Goal: Contribute content: Contribute content

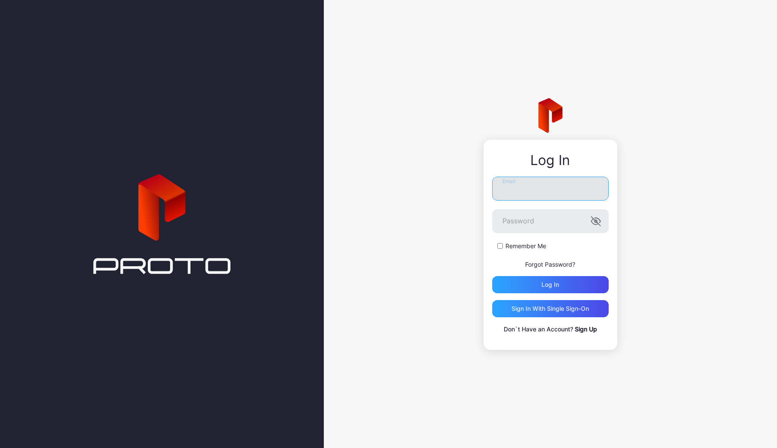
click at [517, 193] on input "Email" at bounding box center [550, 189] width 117 height 24
type input "**********"
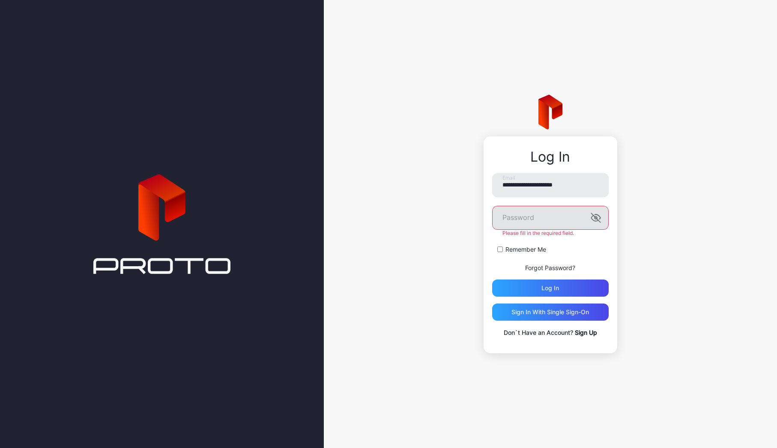
click at [597, 221] on icon "button" at bounding box center [596, 218] width 10 height 10
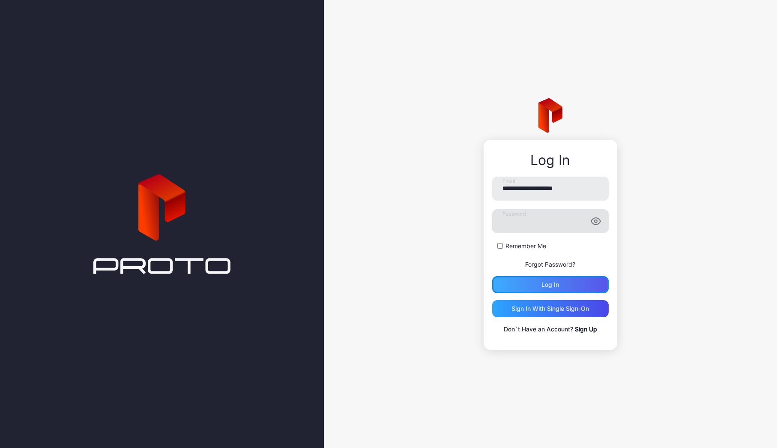
click at [564, 291] on div "Log in" at bounding box center [550, 284] width 117 height 17
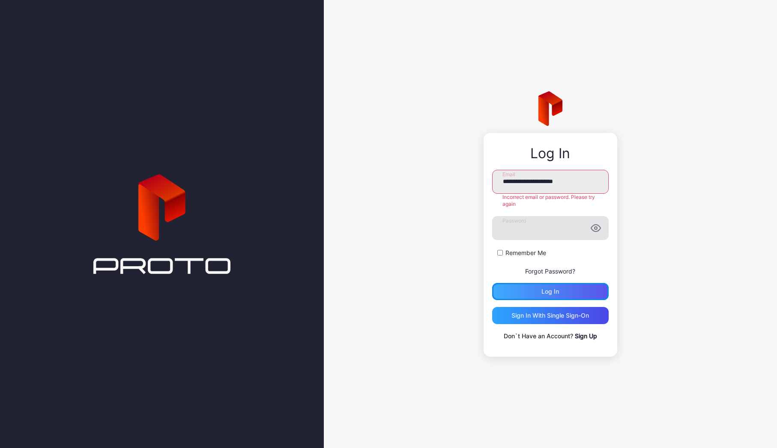
click at [542, 286] on div "Log in" at bounding box center [550, 291] width 117 height 17
click at [559, 292] on div "Log in" at bounding box center [551, 291] width 18 height 7
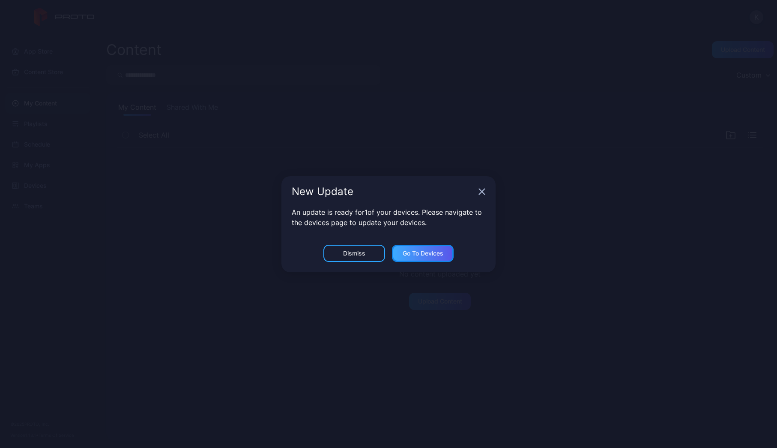
click at [425, 258] on div "Go to devices" at bounding box center [423, 253] width 62 height 17
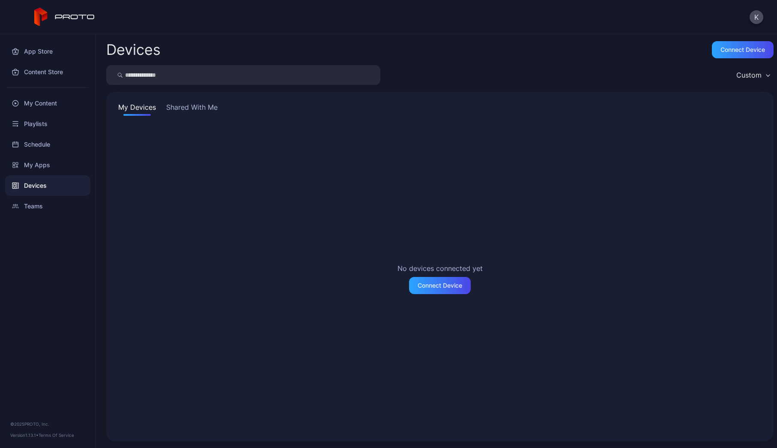
click at [175, 105] on button "Shared With Me" at bounding box center [192, 109] width 55 height 14
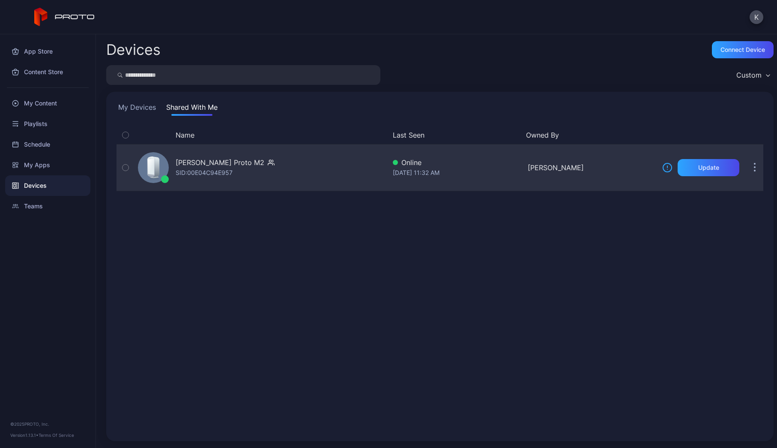
click at [194, 161] on div "[PERSON_NAME] Proto M2" at bounding box center [220, 162] width 89 height 10
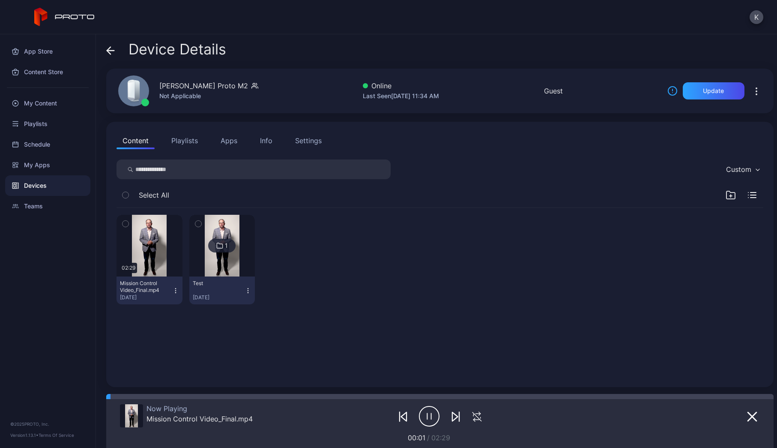
click at [192, 144] on button "Playlists" at bounding box center [184, 140] width 39 height 17
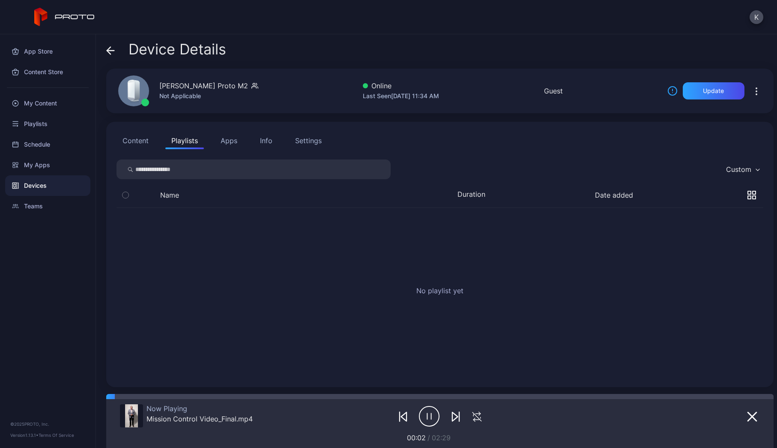
click at [225, 139] on button "Apps" at bounding box center [229, 140] width 29 height 17
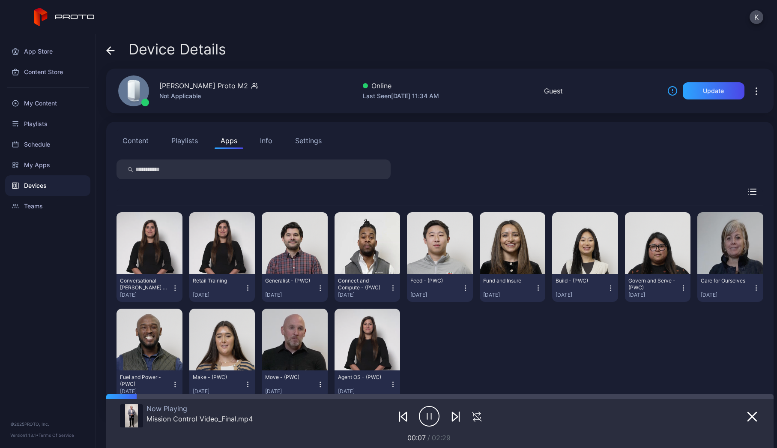
click at [262, 141] on div "Info" at bounding box center [266, 140] width 12 height 10
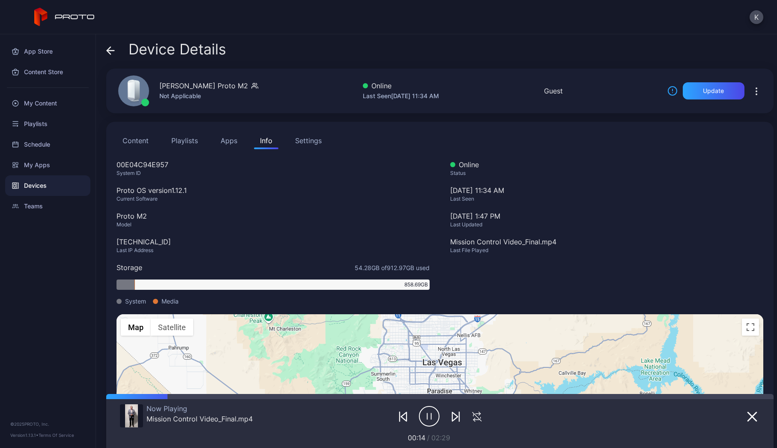
click at [304, 140] on div "Settings" at bounding box center [308, 140] width 27 height 10
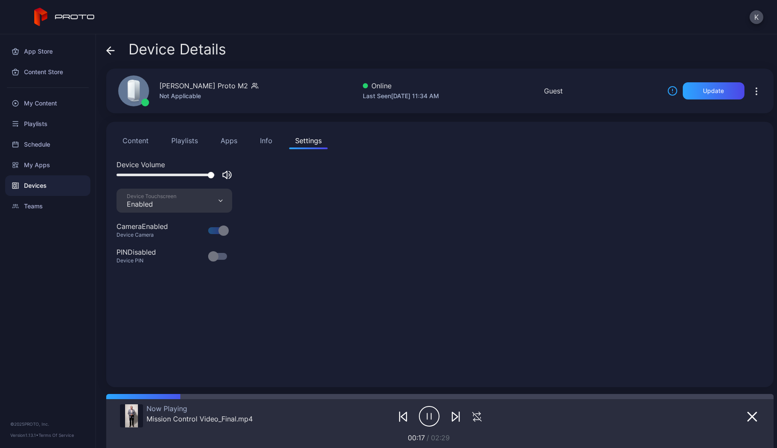
click at [136, 141] on button "Content" at bounding box center [136, 140] width 38 height 17
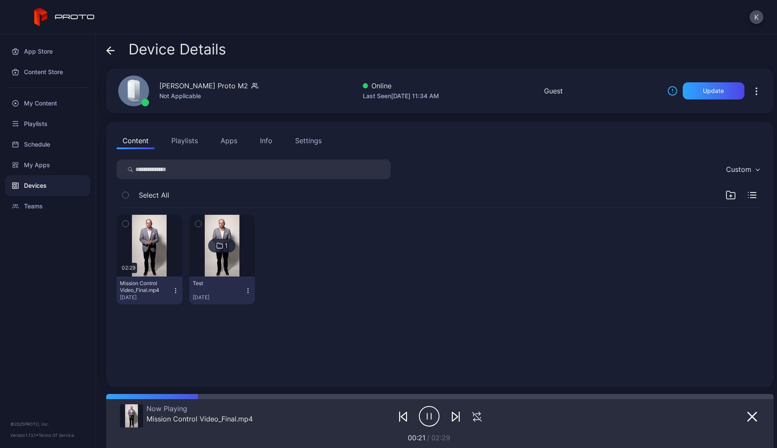
click at [225, 143] on button "Apps" at bounding box center [229, 140] width 29 height 17
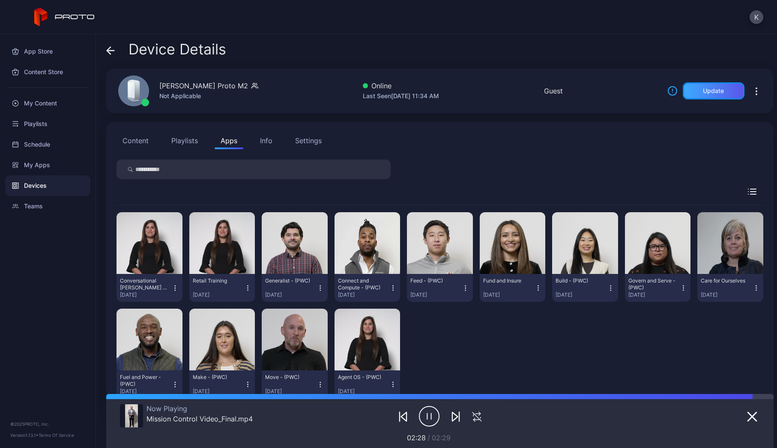
click at [710, 91] on div "Update" at bounding box center [713, 90] width 21 height 7
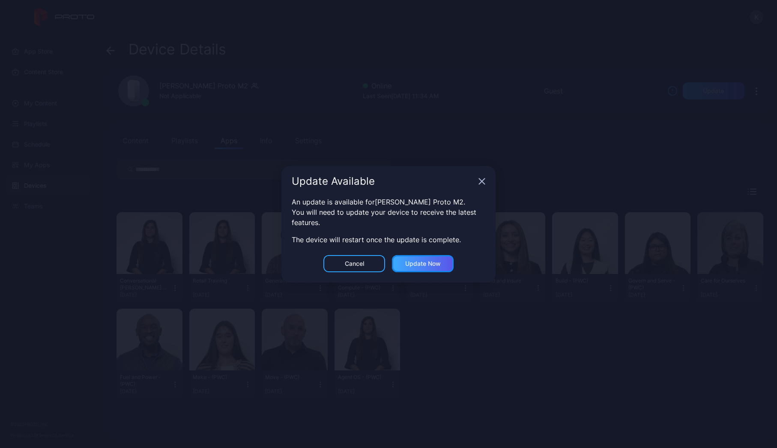
click at [414, 262] on div "Update now" at bounding box center [423, 263] width 36 height 7
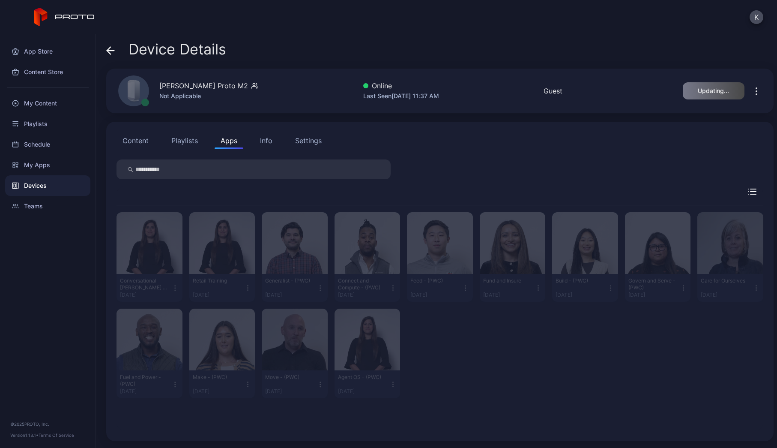
click at [138, 140] on button "Content" at bounding box center [136, 140] width 38 height 17
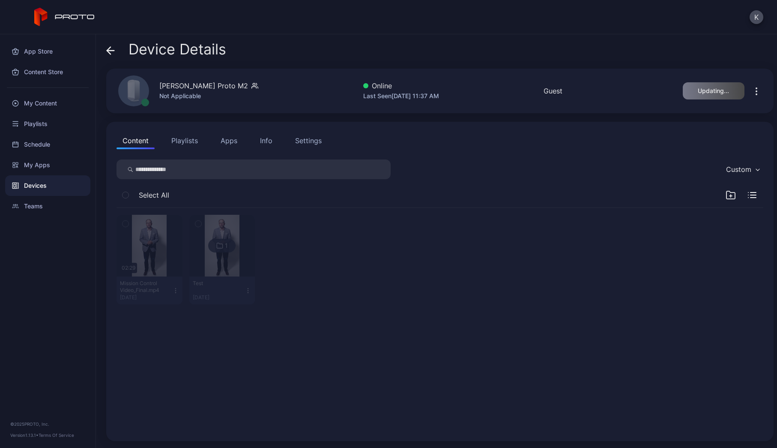
click at [198, 92] on div "Not Applicable" at bounding box center [208, 96] width 99 height 10
click at [180, 99] on div "Not Applicable" at bounding box center [208, 96] width 99 height 10
click at [219, 93] on div "Not Applicable" at bounding box center [208, 96] width 99 height 10
click at [192, 142] on button "Playlists" at bounding box center [184, 140] width 39 height 17
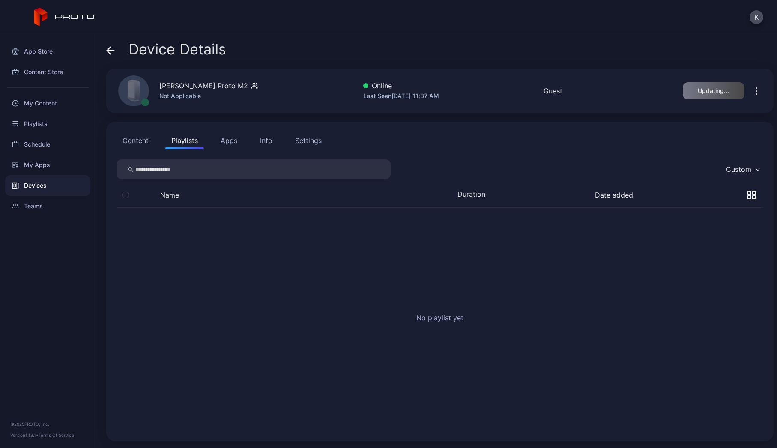
click at [219, 142] on button "Apps" at bounding box center [229, 140] width 29 height 17
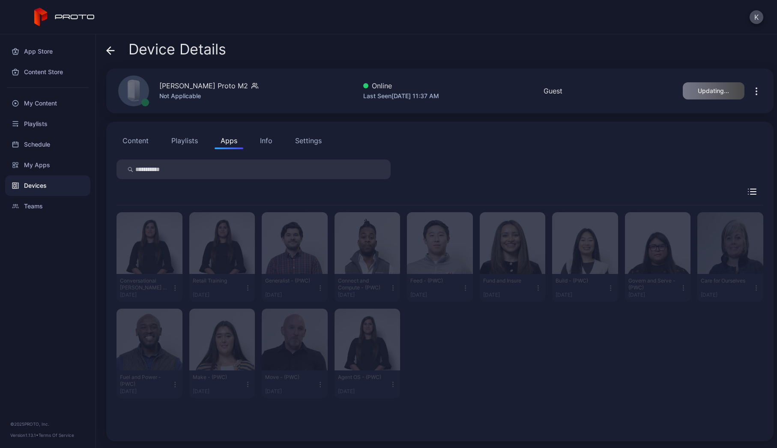
click at [264, 140] on div "Info" at bounding box center [266, 140] width 12 height 10
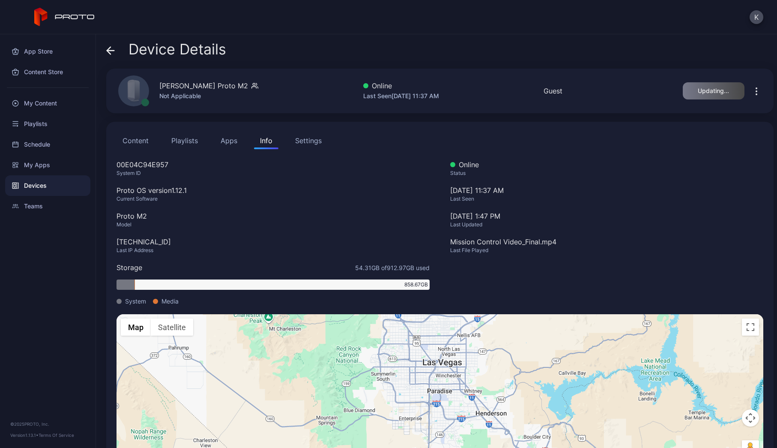
click at [305, 139] on div "Settings" at bounding box center [308, 140] width 27 height 10
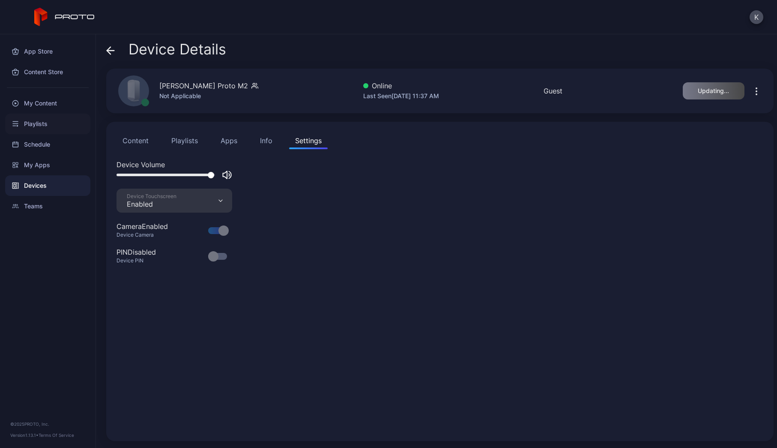
click at [43, 126] on div "Playlists" at bounding box center [47, 124] width 85 height 21
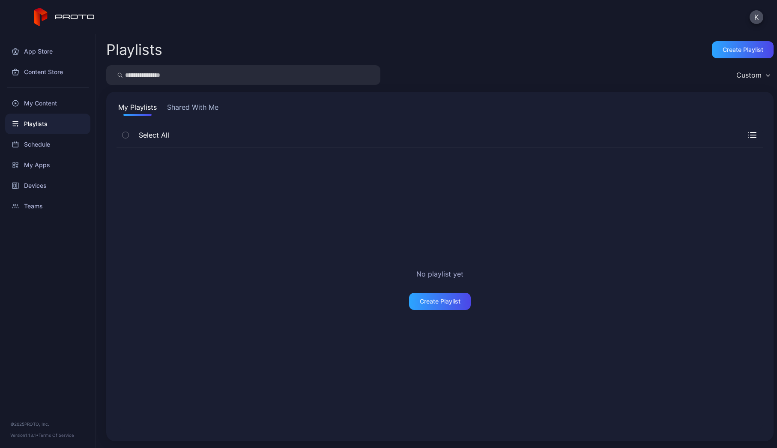
click at [189, 108] on button "Shared With Me" at bounding box center [192, 109] width 55 height 14
click at [41, 102] on div "My Content" at bounding box center [47, 103] width 85 height 21
click at [40, 165] on div "My Apps" at bounding box center [47, 165] width 85 height 21
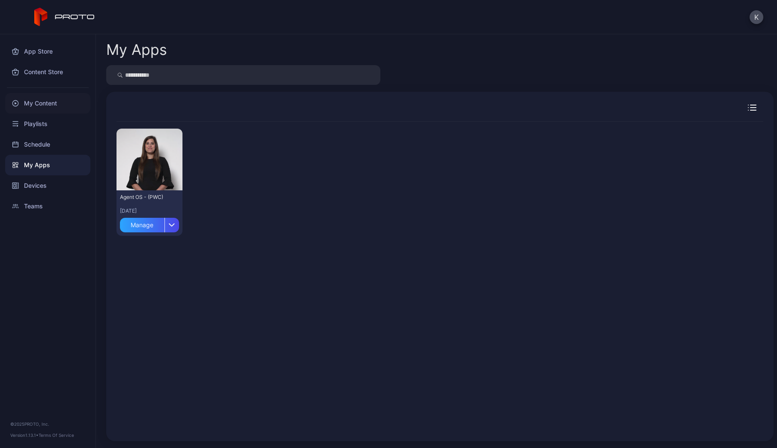
click at [36, 103] on div "My Content" at bounding box center [47, 103] width 85 height 21
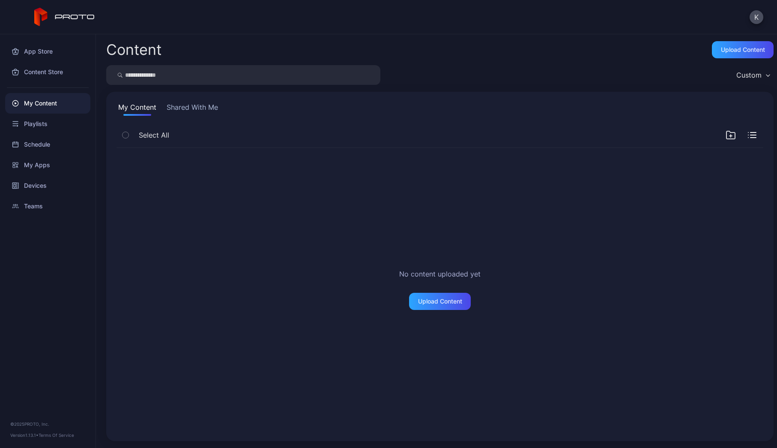
click at [175, 108] on button "Shared With Me" at bounding box center [192, 109] width 55 height 14
click at [42, 107] on div "My Content" at bounding box center [47, 103] width 85 height 21
click at [44, 103] on div "My Content" at bounding box center [47, 103] width 85 height 21
click at [120, 107] on button "My Content" at bounding box center [138, 109] width 42 height 14
click at [46, 101] on div "My Content" at bounding box center [47, 103] width 85 height 21
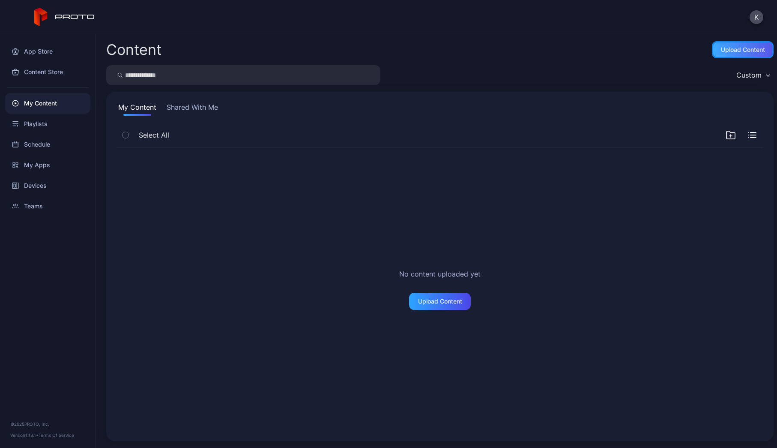
click at [726, 49] on div "Upload Content" at bounding box center [743, 49] width 44 height 7
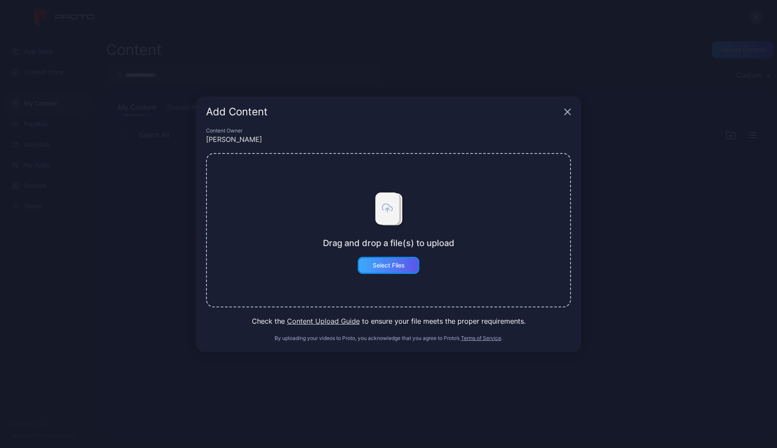
click at [380, 264] on div "Select Files" at bounding box center [389, 265] width 32 height 7
click at [382, 263] on button "Select Files" at bounding box center [389, 265] width 62 height 17
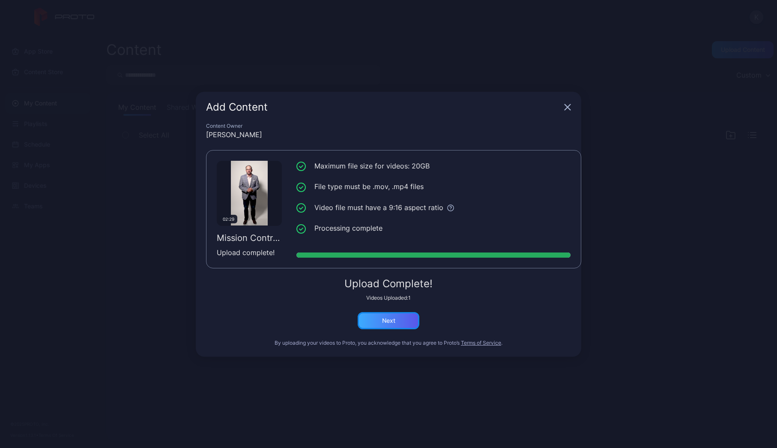
click at [397, 323] on div "Next" at bounding box center [389, 320] width 62 height 17
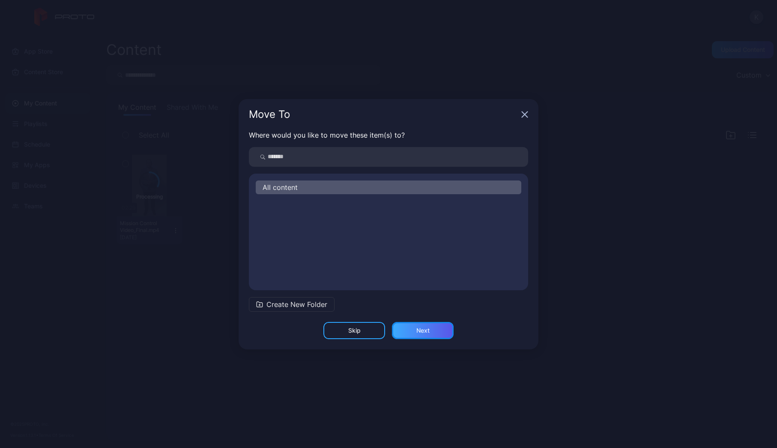
click at [442, 329] on div "Next" at bounding box center [423, 330] width 62 height 17
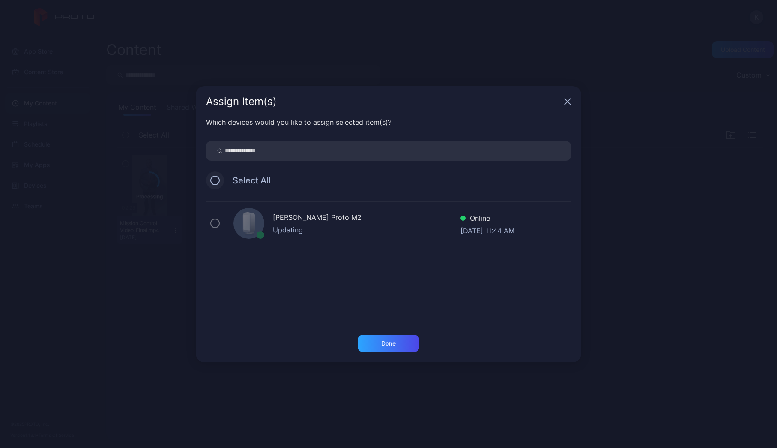
click at [215, 179] on button at bounding box center [214, 180] width 9 height 9
click at [396, 343] on div "Done" at bounding box center [389, 343] width 62 height 17
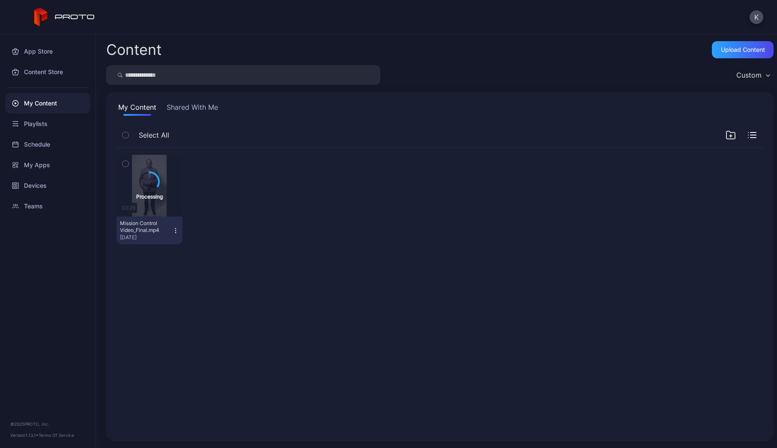
click at [178, 108] on button "Shared With Me" at bounding box center [192, 109] width 55 height 14
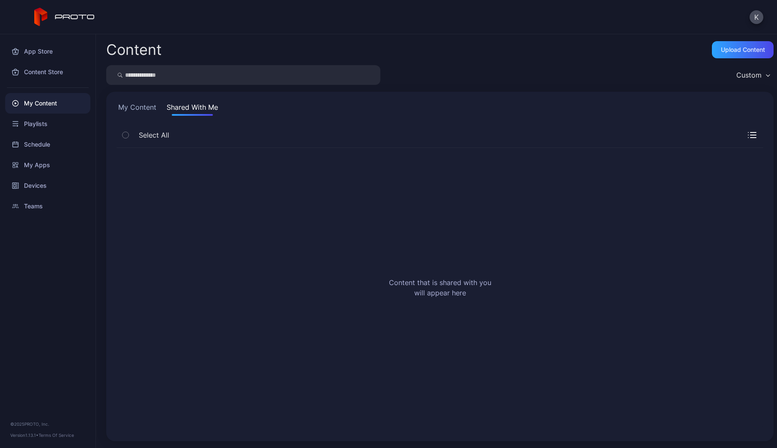
click at [126, 106] on button "My Content" at bounding box center [138, 109] width 42 height 14
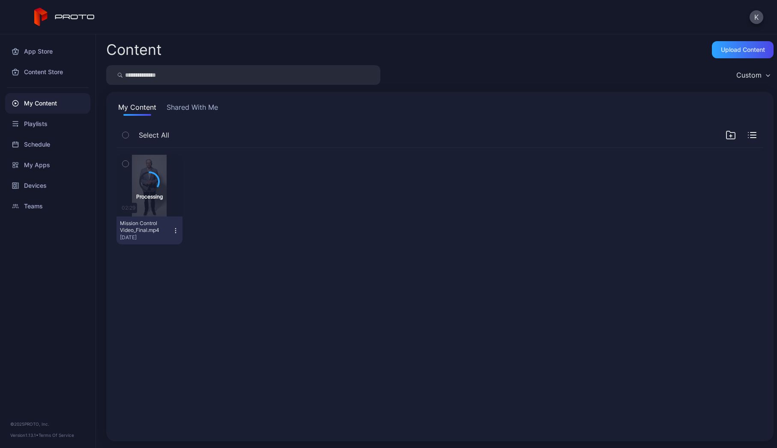
click at [198, 106] on button "Shared With Me" at bounding box center [192, 109] width 55 height 14
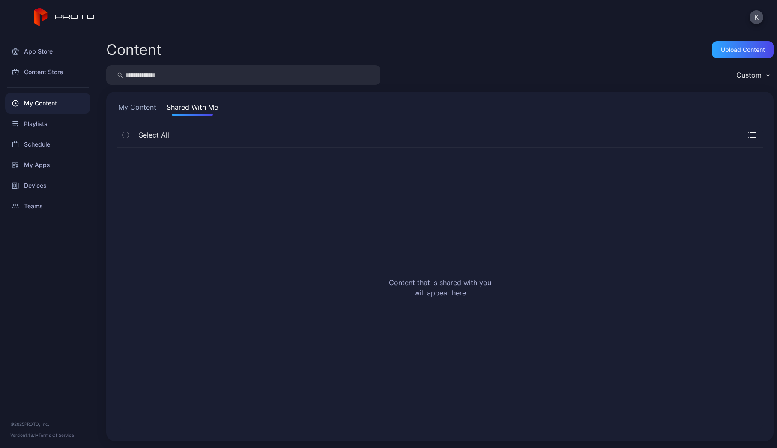
click at [48, 101] on div "My Content" at bounding box center [47, 103] width 85 height 21
click at [47, 125] on div "Playlists" at bounding box center [47, 124] width 85 height 21
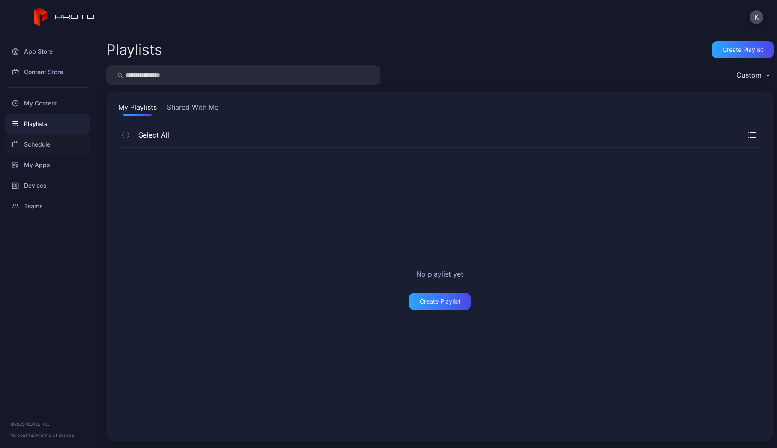
click at [47, 144] on div "Schedule" at bounding box center [47, 144] width 85 height 21
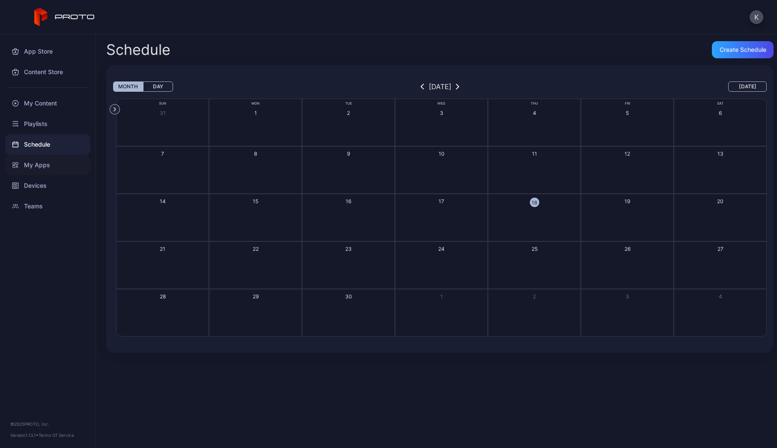
click at [44, 164] on div "My Apps" at bounding box center [47, 165] width 85 height 21
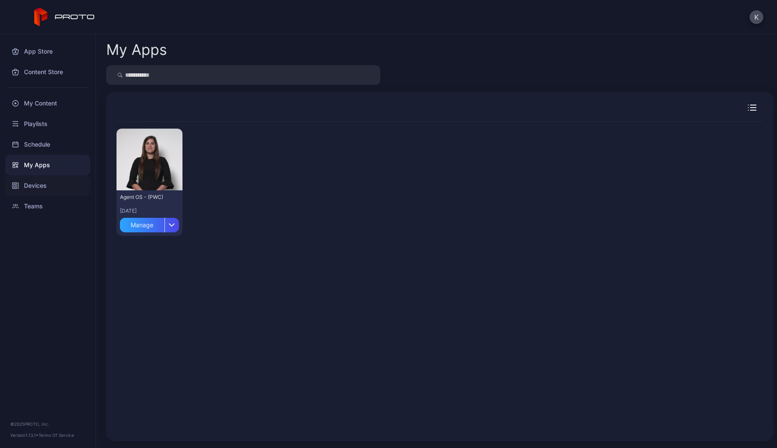
click at [42, 184] on div "Devices" at bounding box center [47, 185] width 85 height 21
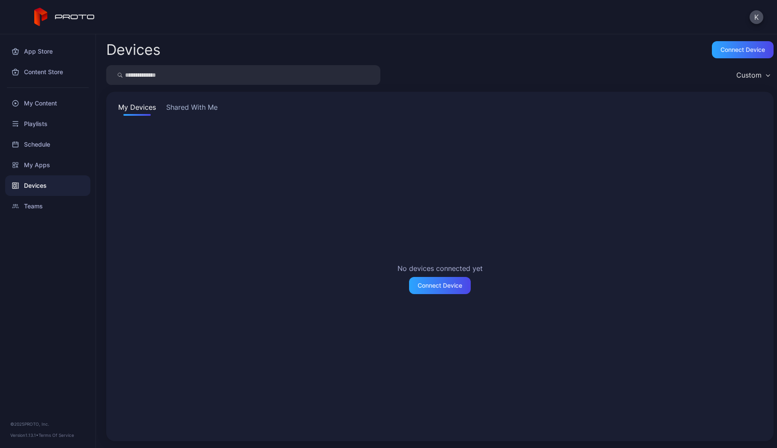
click at [195, 102] on button "Shared With Me" at bounding box center [192, 109] width 55 height 14
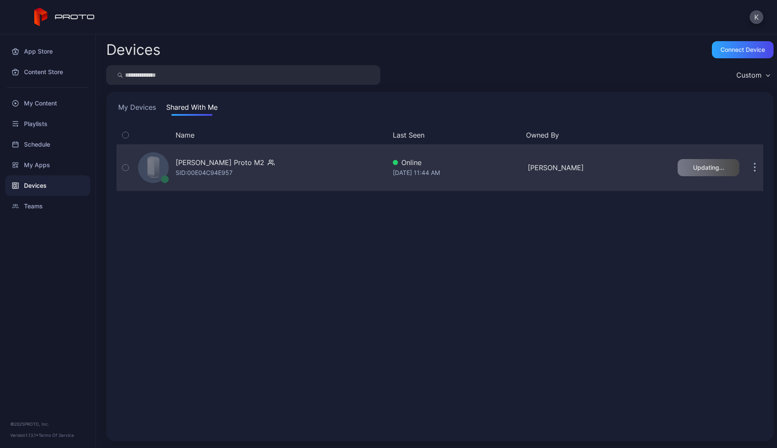
click at [125, 171] on icon "button" at bounding box center [126, 167] width 6 height 9
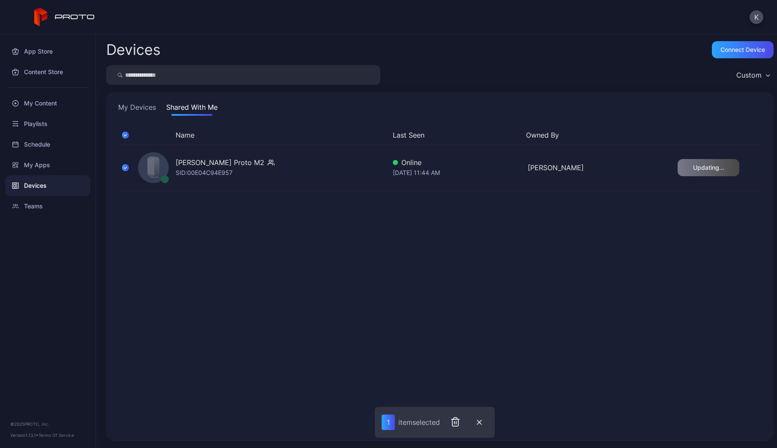
click at [242, 219] on div "Name Last Seen Owned By [PERSON_NAME] Proto M2 SID: 00E04C94E957 Online [DATE] …" at bounding box center [440, 278] width 647 height 305
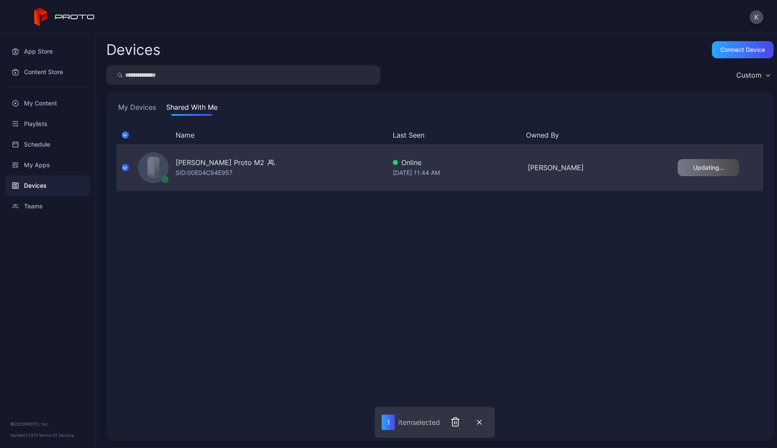
click at [125, 166] on icon "button" at bounding box center [125, 167] width 7 height 9
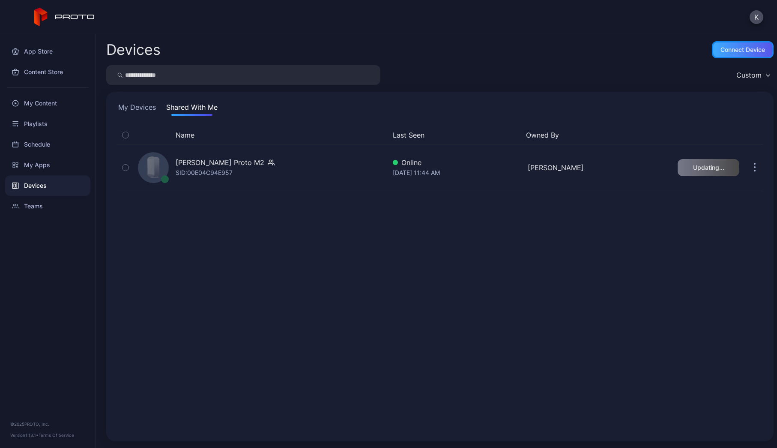
click at [721, 48] on div "Connect device" at bounding box center [743, 49] width 45 height 7
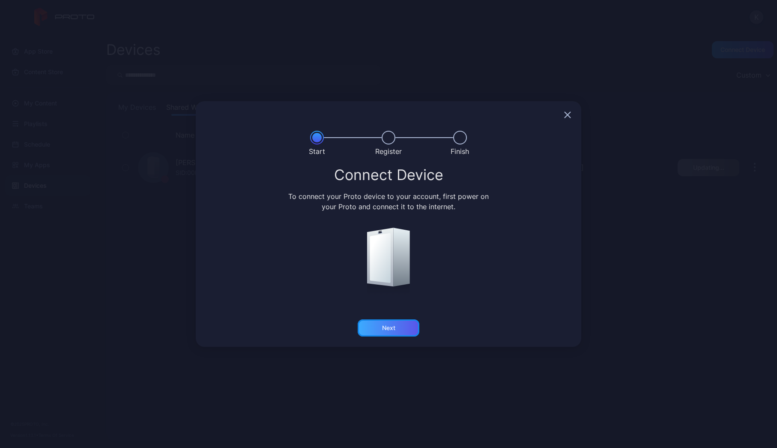
click at [402, 329] on div "Next" at bounding box center [389, 327] width 62 height 17
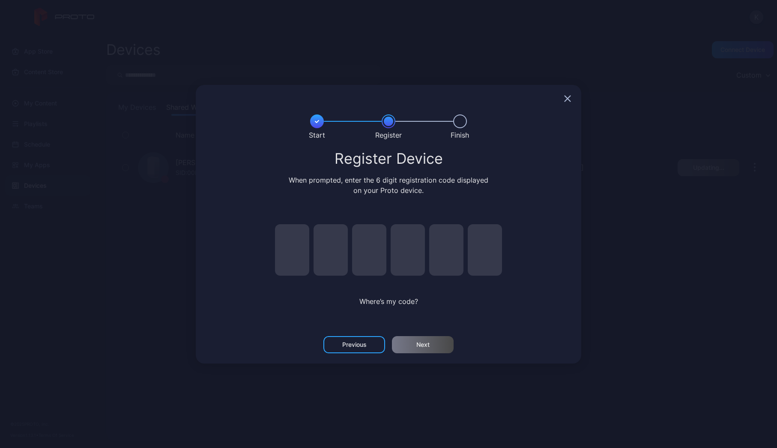
click at [573, 97] on div at bounding box center [389, 98] width 386 height 27
click at [566, 100] on icon "button" at bounding box center [568, 99] width 6 height 6
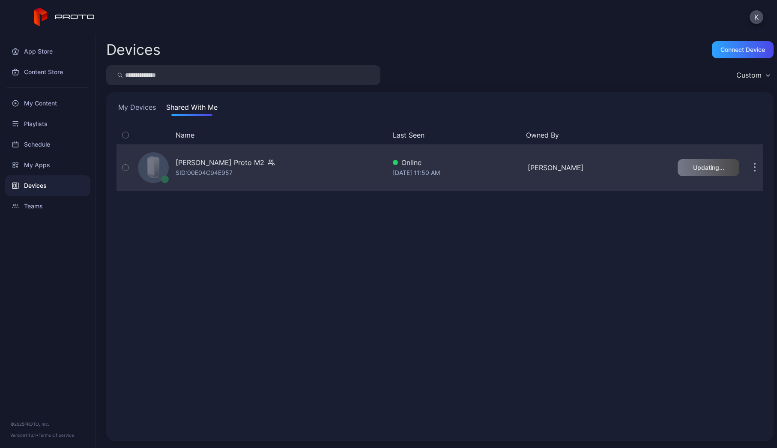
click at [251, 163] on div "[PERSON_NAME] Proto M2" at bounding box center [220, 162] width 89 height 10
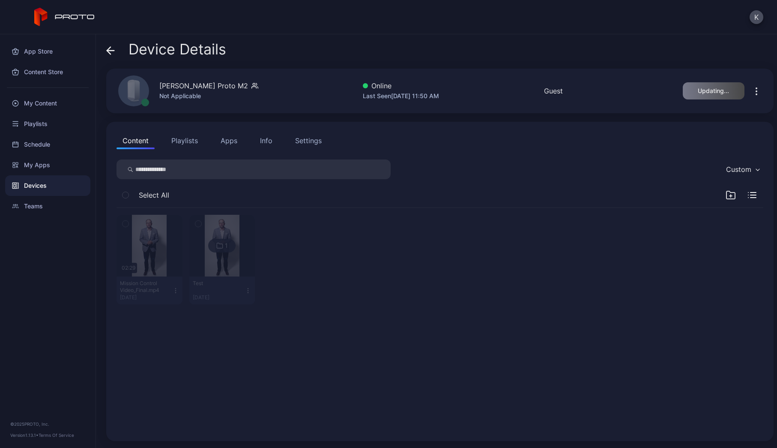
click at [752, 92] on icon "button" at bounding box center [757, 91] width 10 height 10
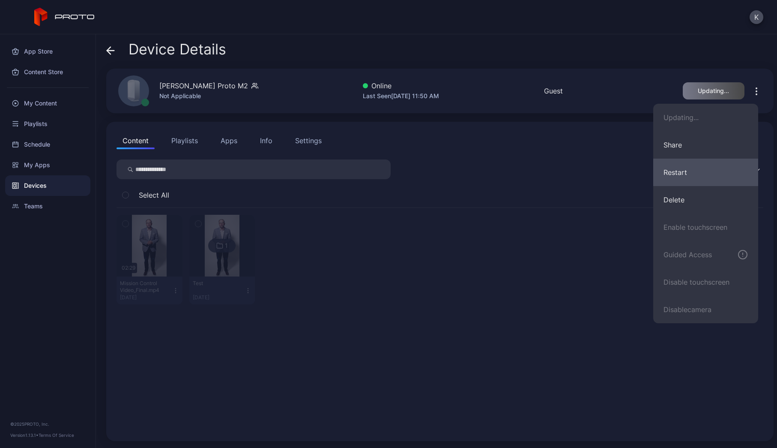
click at [728, 163] on button "Restart" at bounding box center [705, 172] width 105 height 27
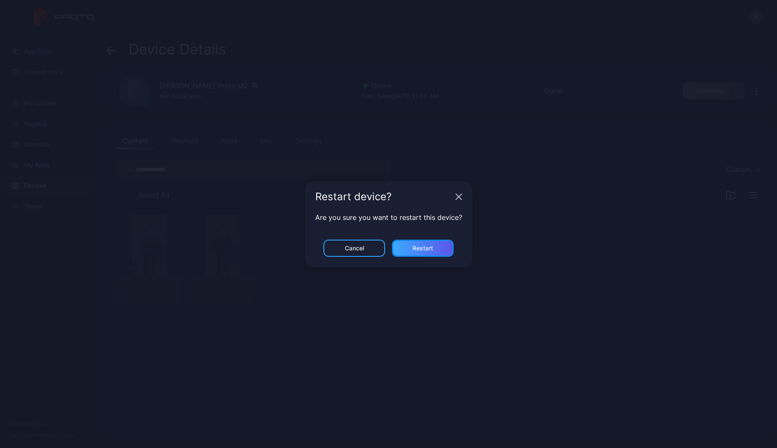
click at [415, 249] on div "Restart" at bounding box center [423, 248] width 21 height 7
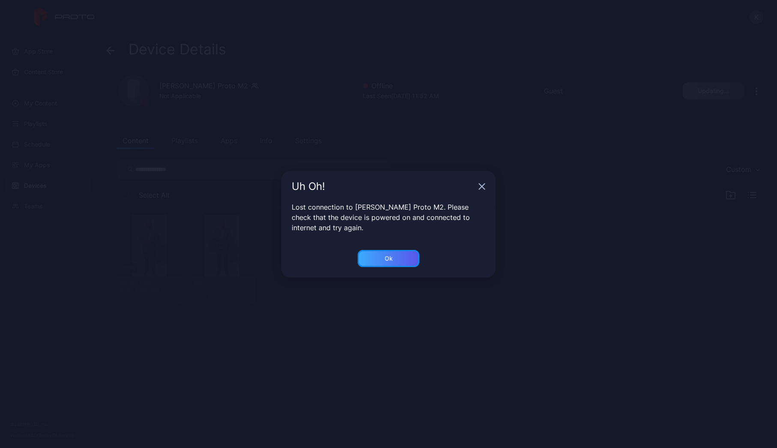
click at [383, 257] on div "Ok" at bounding box center [389, 258] width 62 height 17
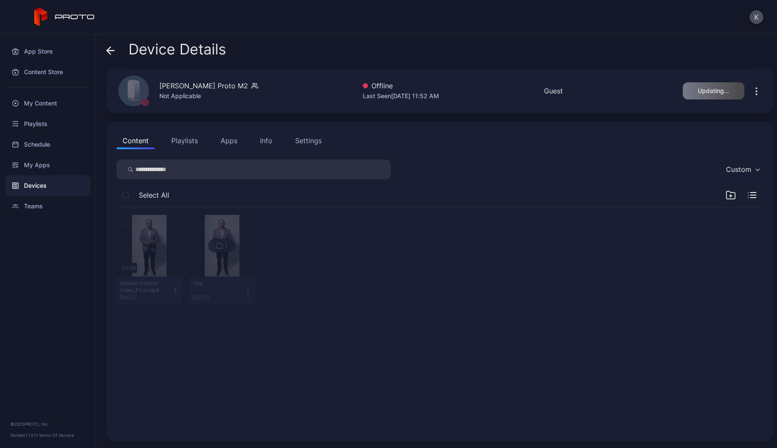
click at [752, 90] on icon "button" at bounding box center [757, 91] width 10 height 10
click at [481, 39] on div "Device Details [PERSON_NAME] Proto M2 Not Applicable Offline Last Seen [DATE] 1…" at bounding box center [436, 240] width 681 height 413
click at [39, 101] on div "My Content" at bounding box center [47, 103] width 85 height 21
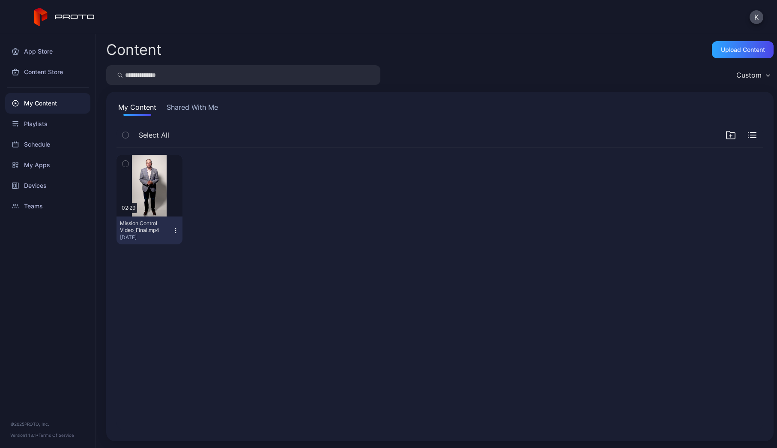
click at [126, 165] on icon "button" at bounding box center [126, 163] width 6 height 9
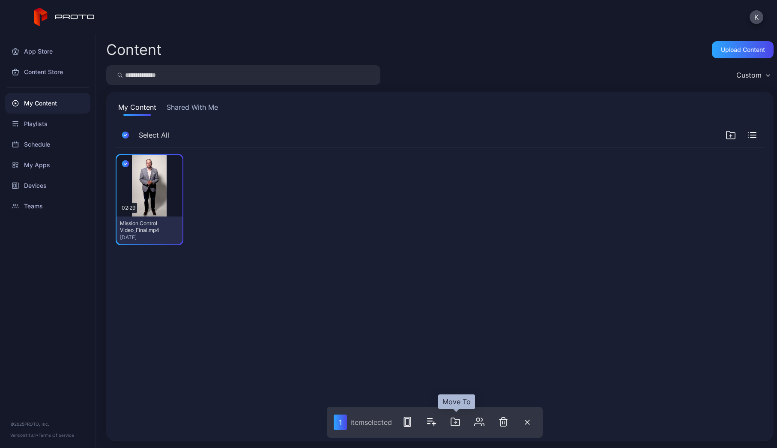
click at [458, 421] on icon "button" at bounding box center [455, 421] width 10 height 10
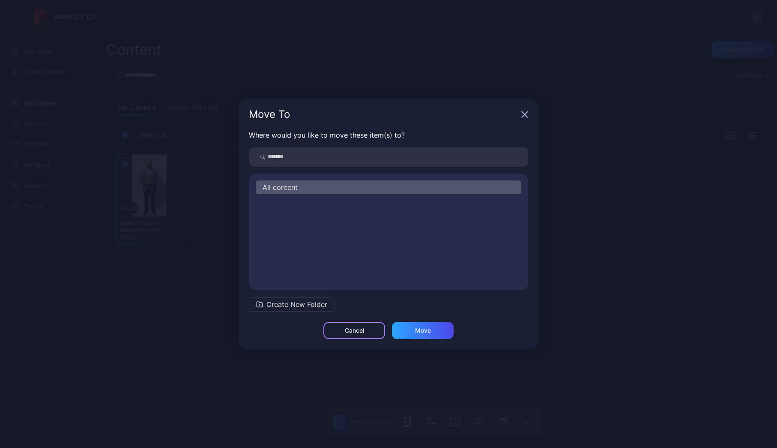
click at [360, 327] on div "Cancel" at bounding box center [354, 330] width 19 height 7
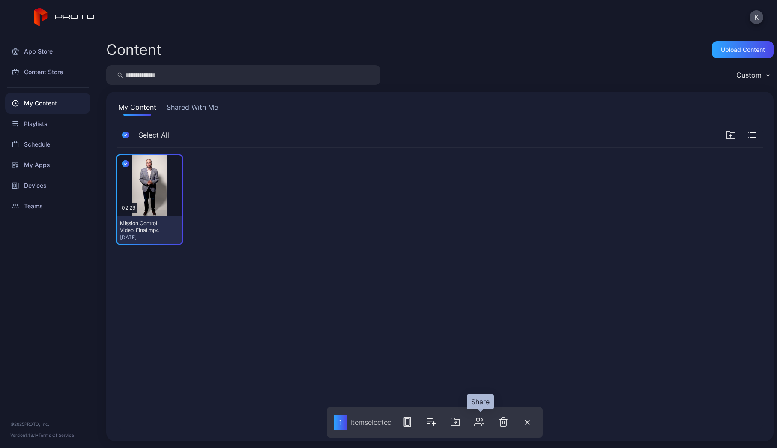
click at [480, 423] on icon "button" at bounding box center [478, 424] width 7 height 3
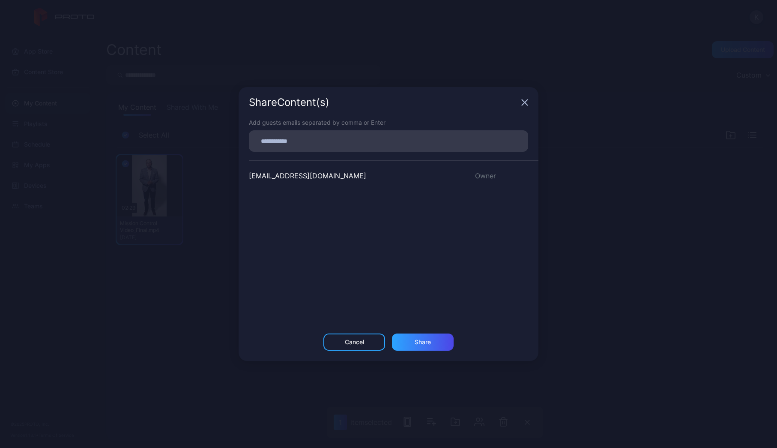
click at [274, 141] on input at bounding box center [388, 140] width 269 height 11
type input "**********"
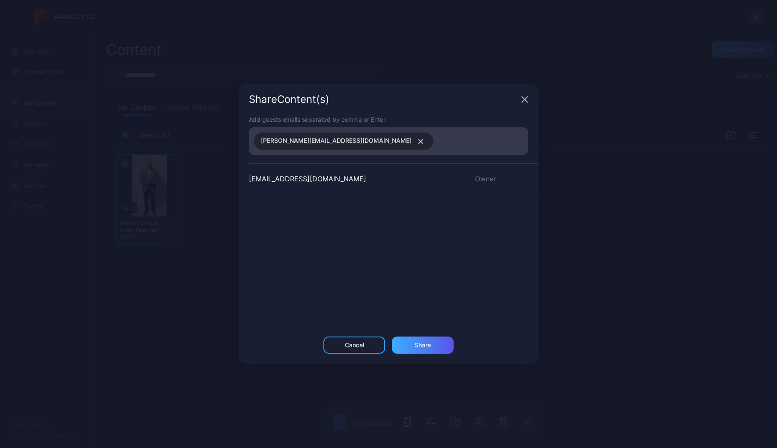
click at [422, 344] on div "Share" at bounding box center [423, 344] width 16 height 7
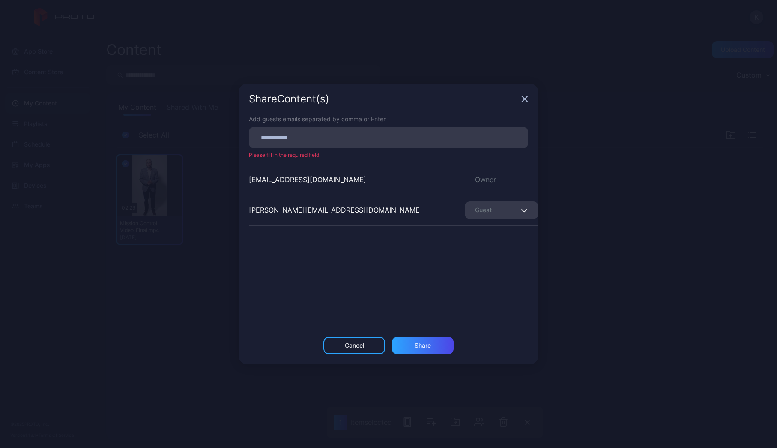
click at [523, 210] on span "button" at bounding box center [526, 210] width 6 height 10
click at [568, 239] on div "Share Content (s) Add guests emails separated by comma or Enter Please fill in …" at bounding box center [388, 224] width 777 height 448
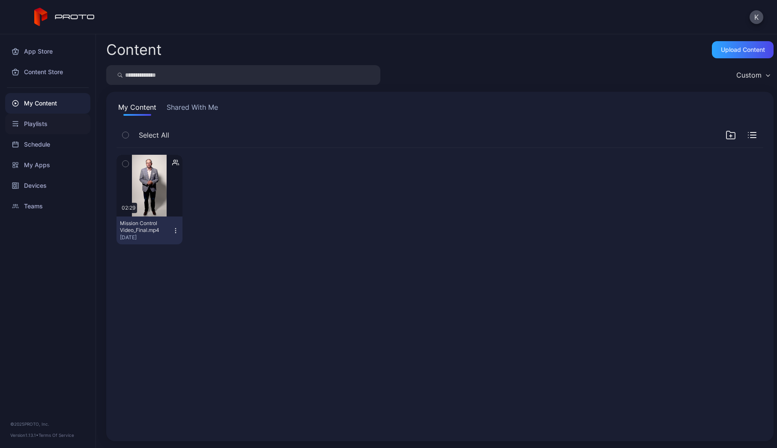
click at [35, 125] on div "Playlists" at bounding box center [47, 124] width 85 height 21
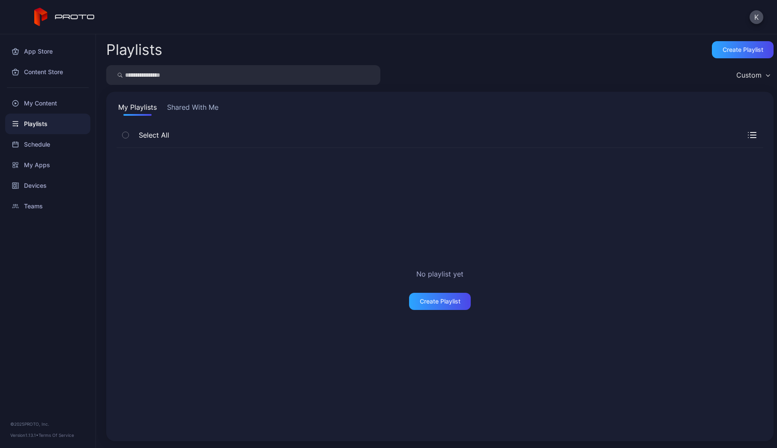
click at [198, 109] on button "Shared With Me" at bounding box center [192, 109] width 55 height 14
click at [39, 188] on div "Devices" at bounding box center [47, 185] width 85 height 21
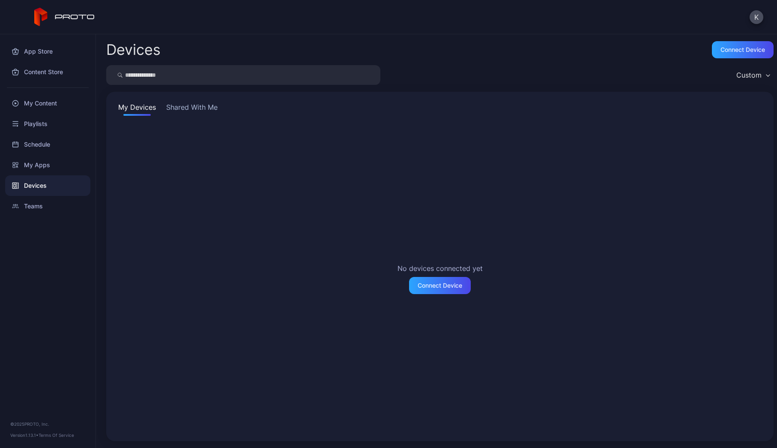
click at [202, 105] on button "Shared With Me" at bounding box center [192, 109] width 55 height 14
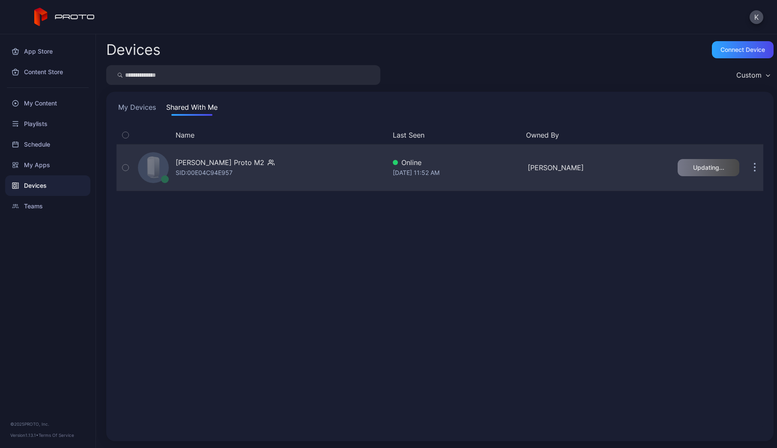
click at [253, 165] on div "[PERSON_NAME] Proto M2" at bounding box center [220, 162] width 89 height 10
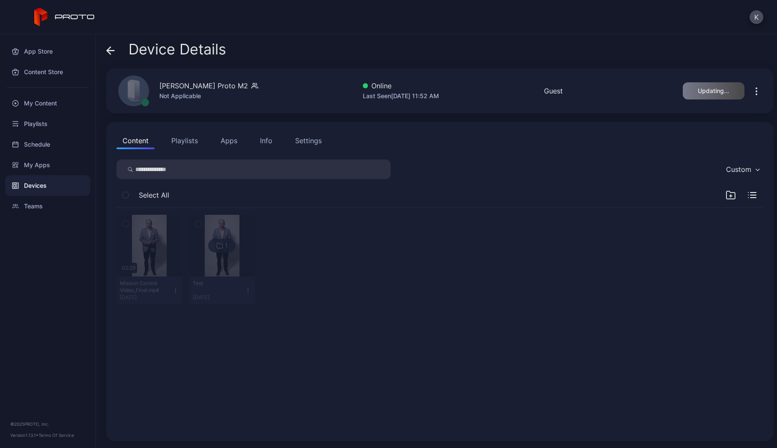
click at [159, 196] on span "Select All" at bounding box center [154, 195] width 30 height 10
click at [153, 318] on div "02:29 Mission Control Video_Final.mp4 [DATE] 1 Test [DATE]" at bounding box center [440, 319] width 661 height 237
click at [139, 138] on button "Content" at bounding box center [136, 140] width 38 height 17
click at [752, 93] on icon "button" at bounding box center [757, 91] width 10 height 10
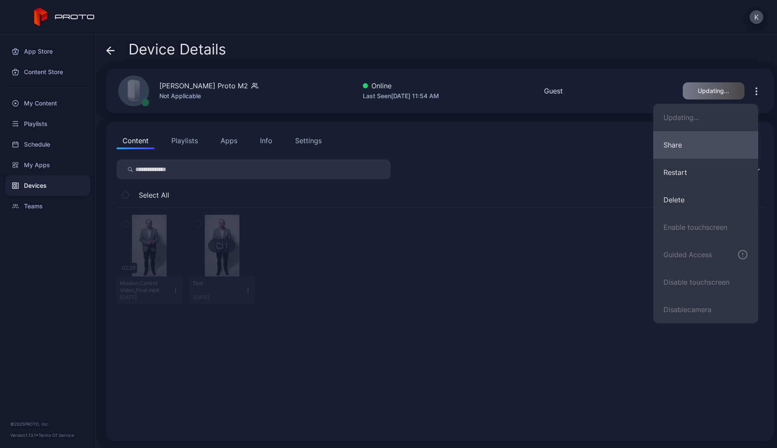
click at [687, 147] on button "Share" at bounding box center [705, 144] width 105 height 27
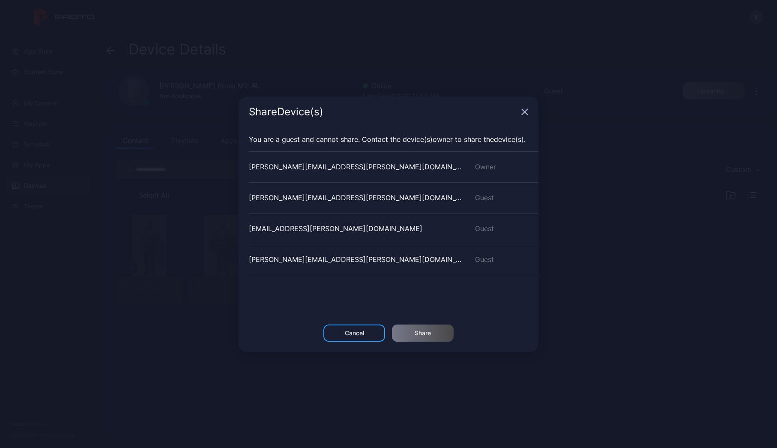
click at [524, 115] on div "Share Device (s)" at bounding box center [389, 111] width 300 height 31
click at [525, 114] on icon "button" at bounding box center [524, 111] width 7 height 7
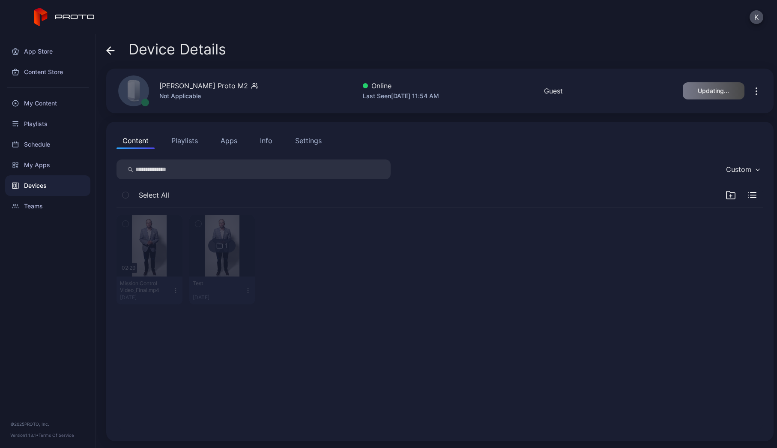
click at [152, 196] on span "Select All" at bounding box center [154, 195] width 30 height 10
click at [188, 141] on button "Playlists" at bounding box center [184, 140] width 39 height 17
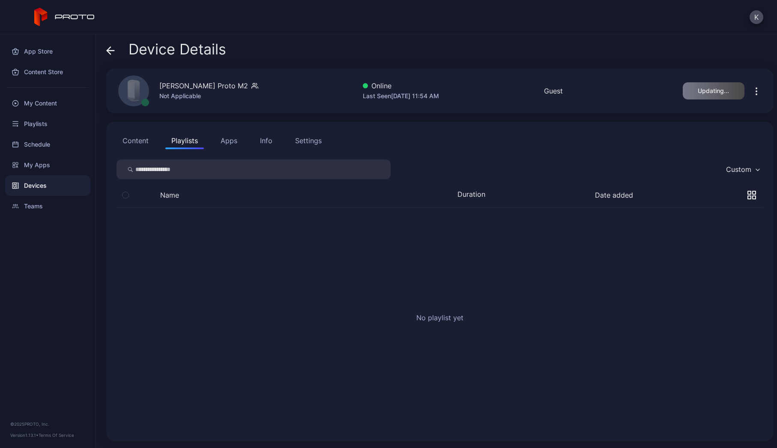
click at [233, 140] on button "Apps" at bounding box center [229, 140] width 29 height 17
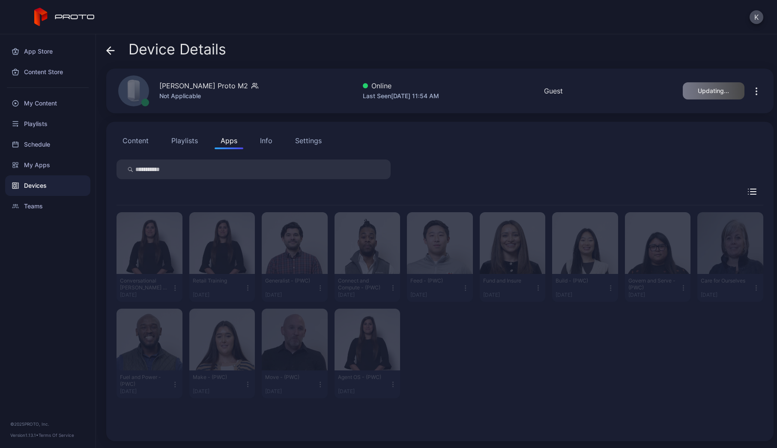
click at [265, 142] on div "Info" at bounding box center [266, 140] width 12 height 10
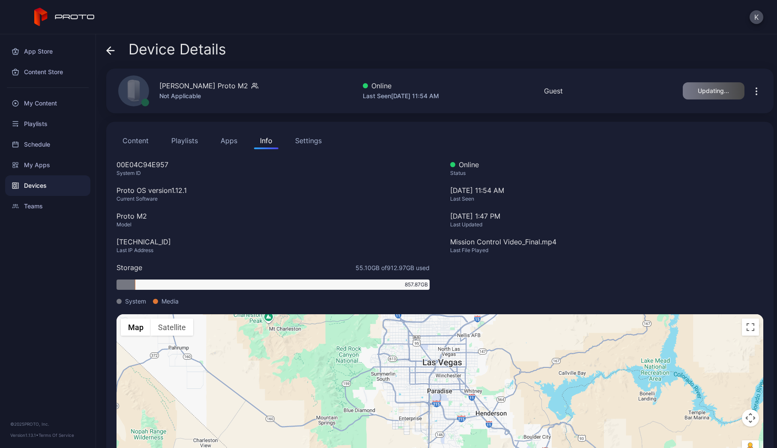
click at [297, 138] on div "Settings" at bounding box center [308, 140] width 27 height 10
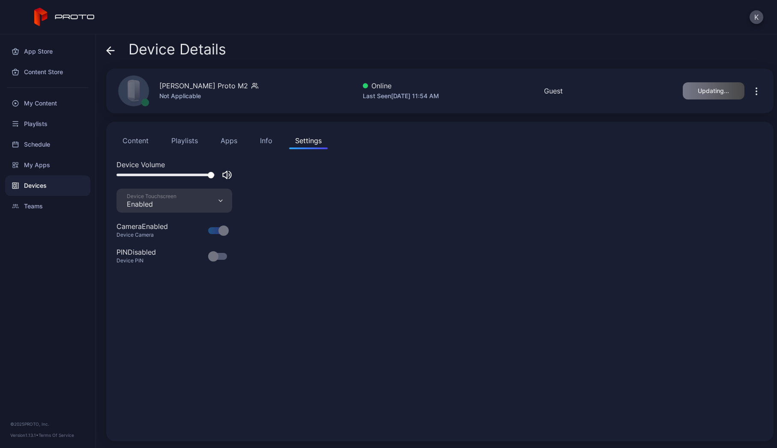
drag, startPoint x: 295, startPoint y: 139, endPoint x: 272, endPoint y: 139, distance: 22.7
click at [272, 139] on div "Content Playlists Apps Info Settings" at bounding box center [440, 140] width 647 height 17
click at [133, 140] on button "Content" at bounding box center [136, 140] width 38 height 17
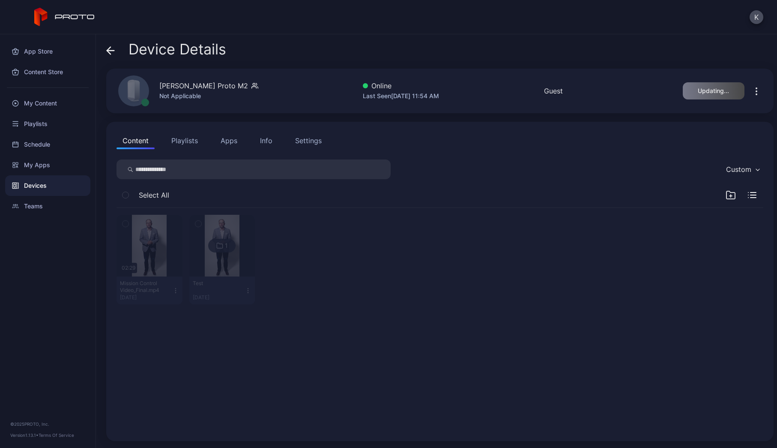
click at [189, 144] on button "Playlists" at bounding box center [184, 140] width 39 height 17
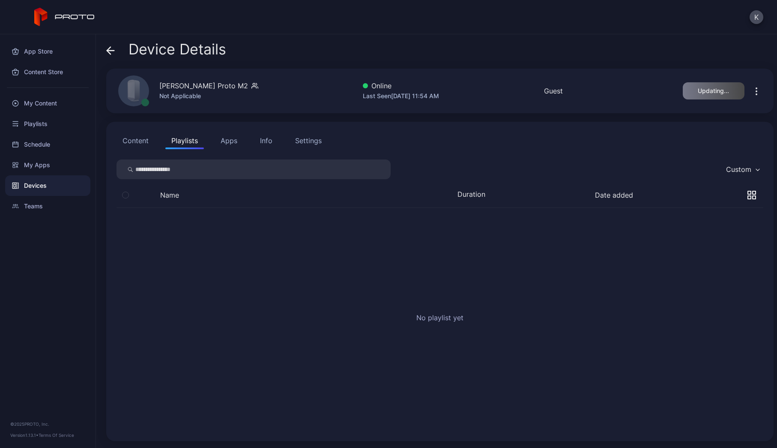
click at [225, 142] on button "Apps" at bounding box center [229, 140] width 29 height 17
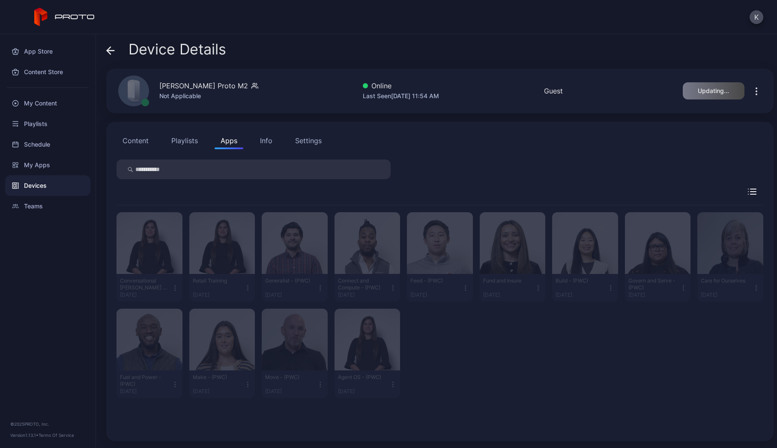
click at [267, 141] on div "Info" at bounding box center [266, 140] width 12 height 10
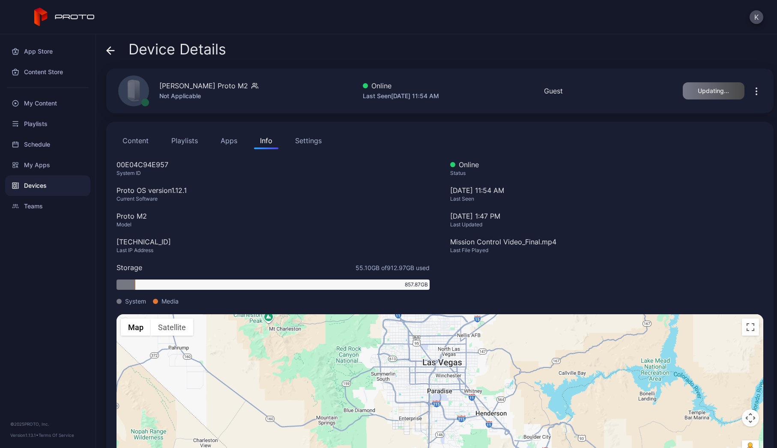
click at [305, 141] on div "Settings" at bounding box center [308, 140] width 27 height 10
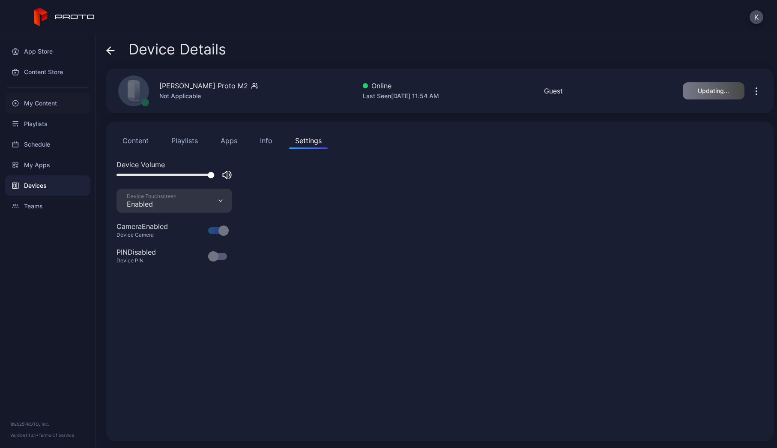
click at [45, 105] on div "My Content" at bounding box center [47, 103] width 85 height 21
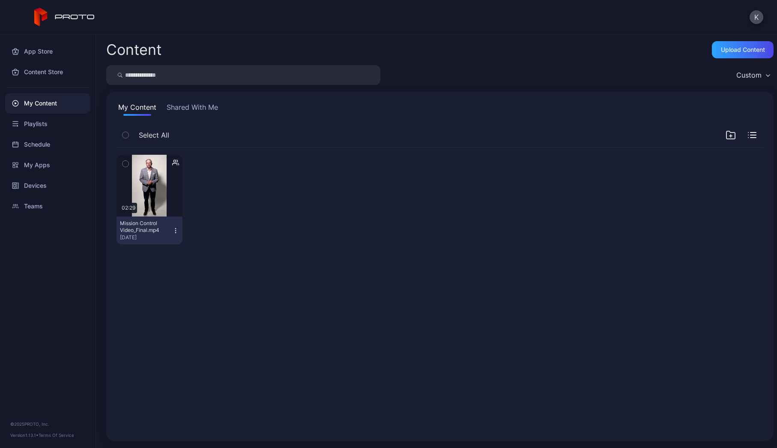
click at [126, 165] on icon "button" at bounding box center [126, 163] width 6 height 9
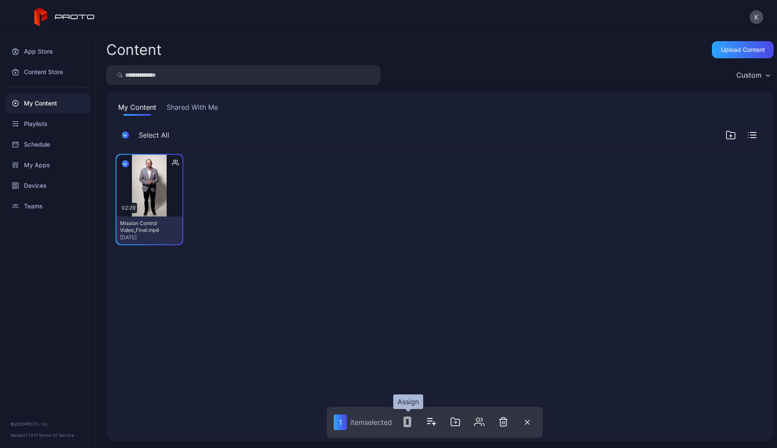
click at [409, 421] on icon "button" at bounding box center [407, 421] width 10 height 10
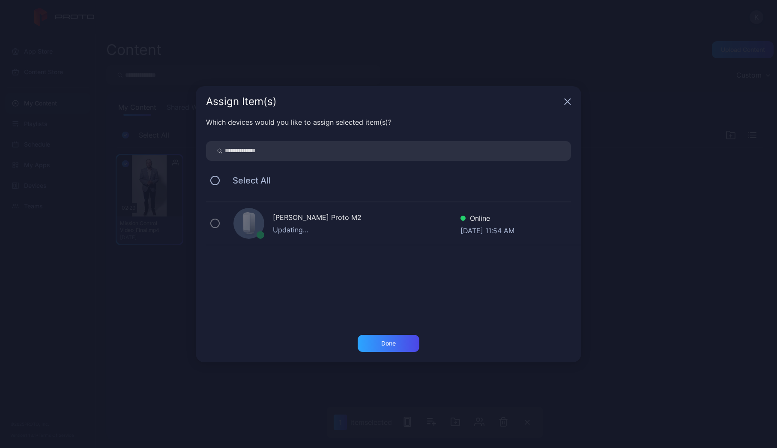
click at [218, 227] on div "[PERSON_NAME] Proto M2 Updating… Online [DATE] 11:54 AM" at bounding box center [393, 223] width 375 height 43
click at [401, 345] on div "Done" at bounding box center [389, 343] width 62 height 17
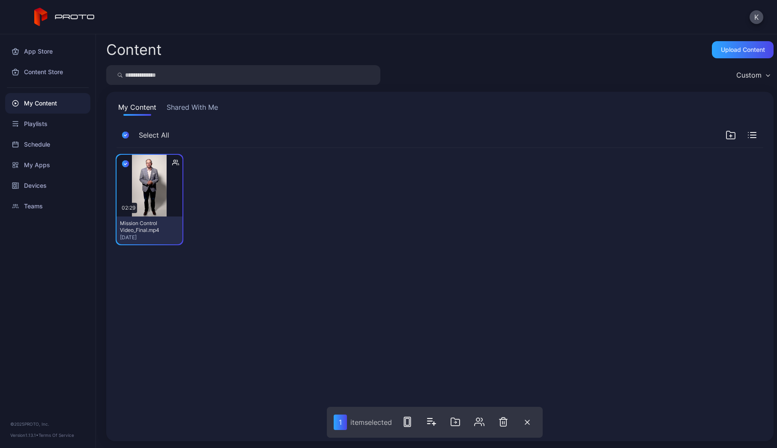
click at [33, 104] on div "My Content" at bounding box center [47, 103] width 85 height 21
click at [43, 123] on div "Playlists" at bounding box center [47, 124] width 85 height 21
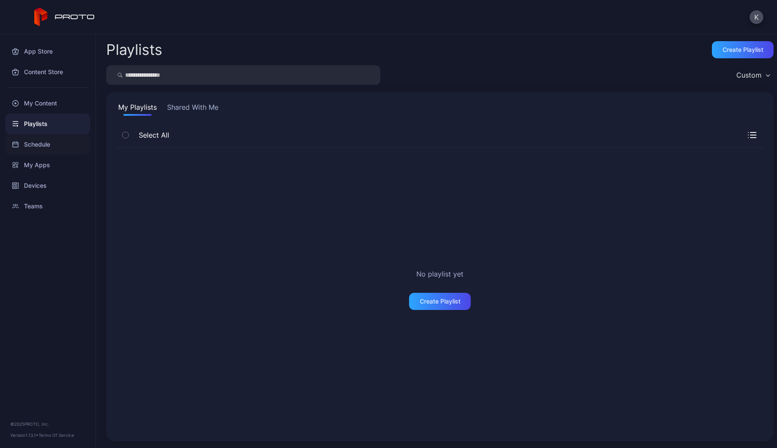
click at [45, 145] on div "Schedule" at bounding box center [47, 144] width 85 height 21
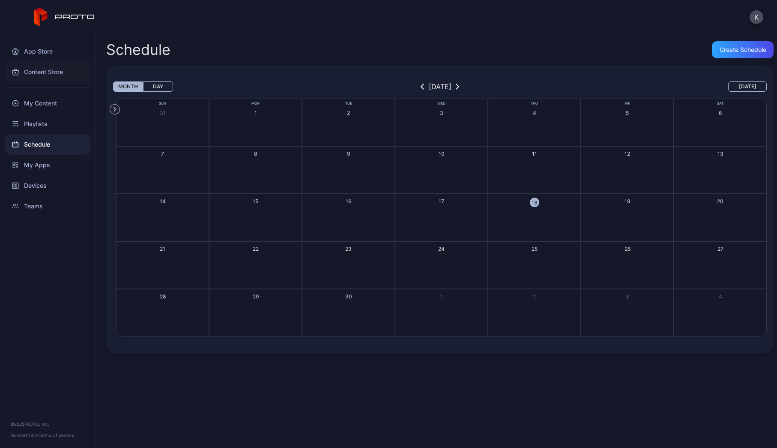
click at [39, 70] on div "Content Store" at bounding box center [47, 72] width 85 height 21
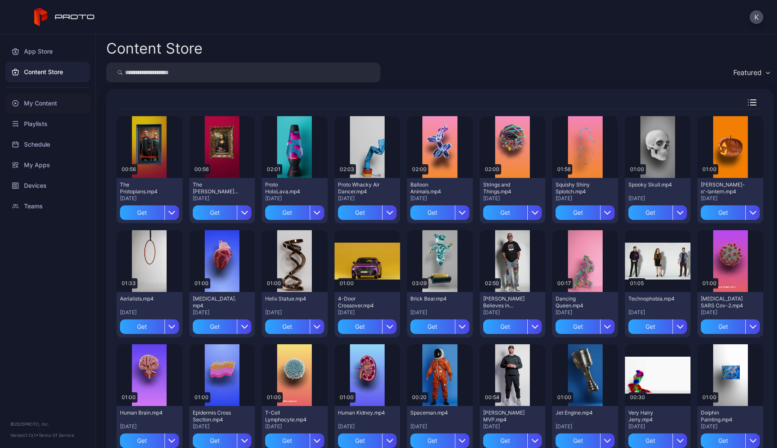
click at [47, 102] on div "My Content" at bounding box center [47, 103] width 85 height 21
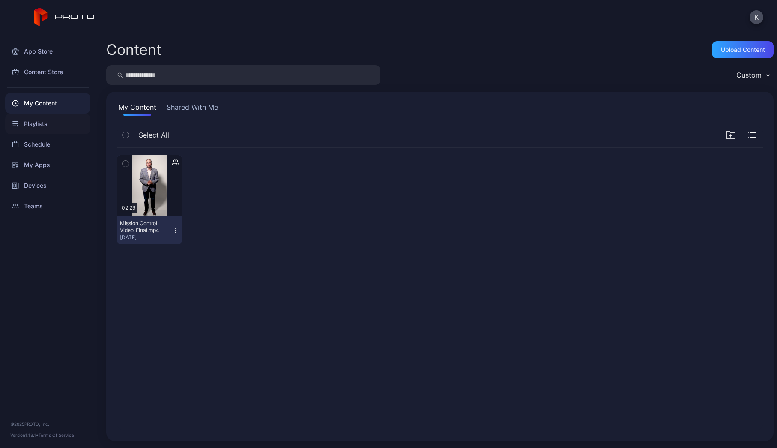
click at [40, 122] on div "Playlists" at bounding box center [47, 124] width 85 height 21
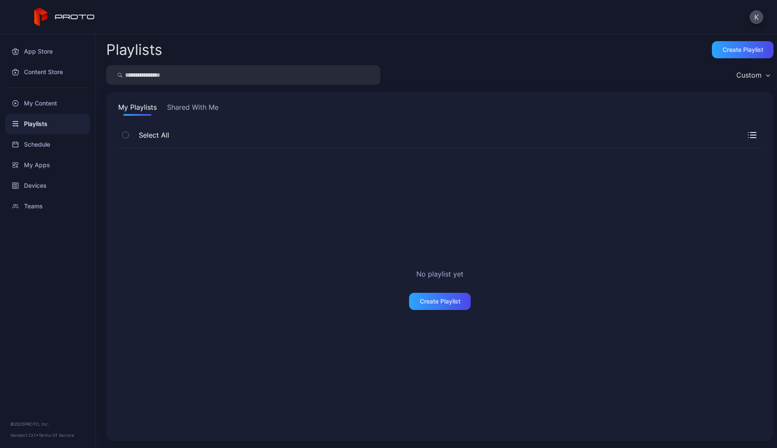
click at [187, 108] on button "Shared With Me" at bounding box center [192, 109] width 55 height 14
click at [77, 17] on icon at bounding box center [64, 17] width 61 height 19
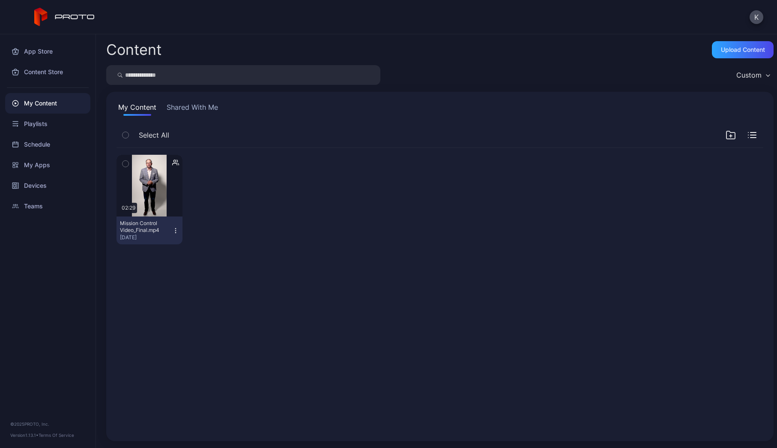
click at [196, 101] on div "My Content Shared With Me Select All Preview 02:29 Mission Control Video_Final.…" at bounding box center [440, 266] width 668 height 349
click at [199, 109] on button "Shared With Me" at bounding box center [192, 109] width 55 height 14
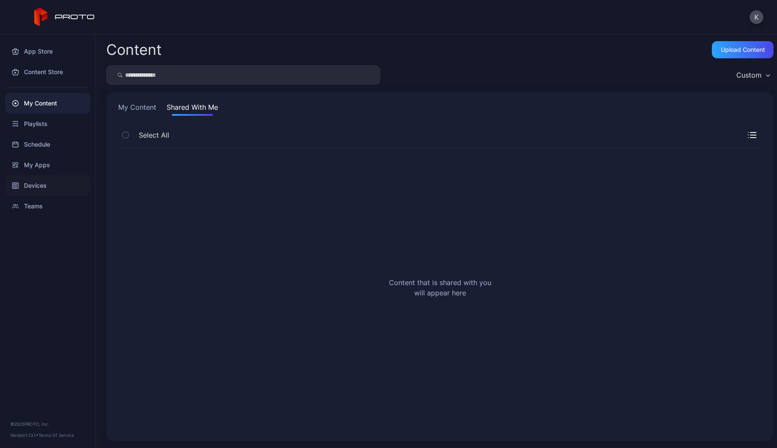
click at [45, 186] on div "Devices" at bounding box center [47, 185] width 85 height 21
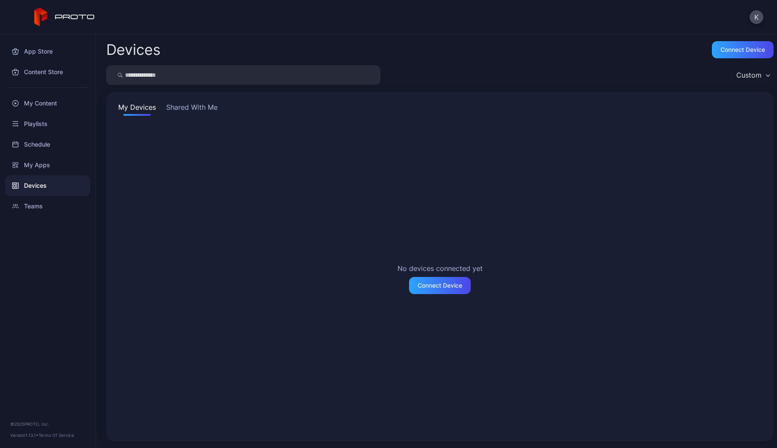
click at [207, 111] on button "Shared With Me" at bounding box center [192, 109] width 55 height 14
